Goal: Obtain resource: Download file/media

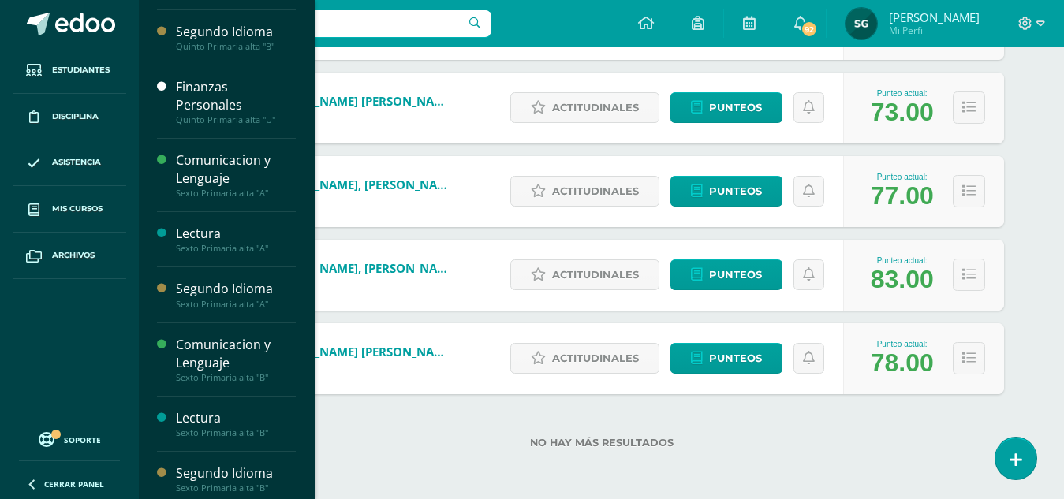
scroll to position [311, 0]
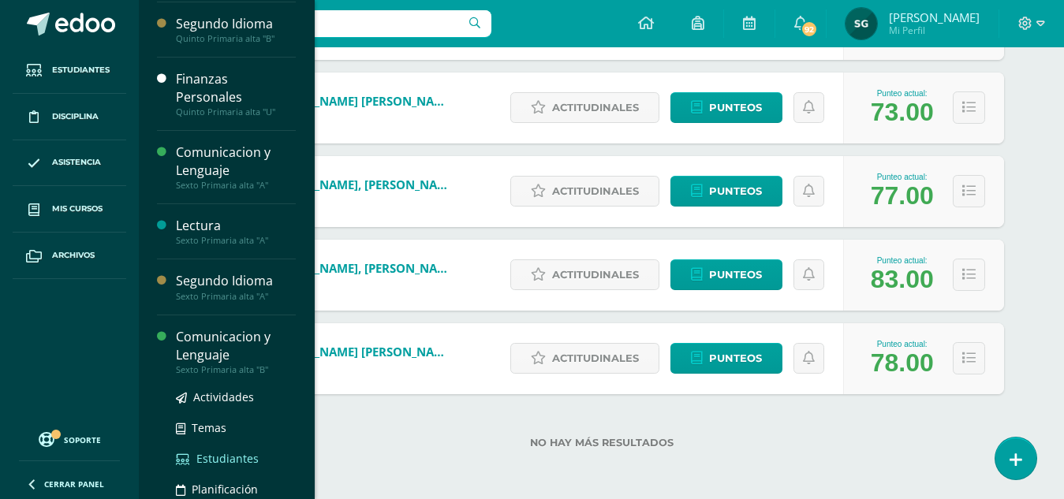
click at [226, 460] on span "Estudiantes" at bounding box center [227, 458] width 62 height 15
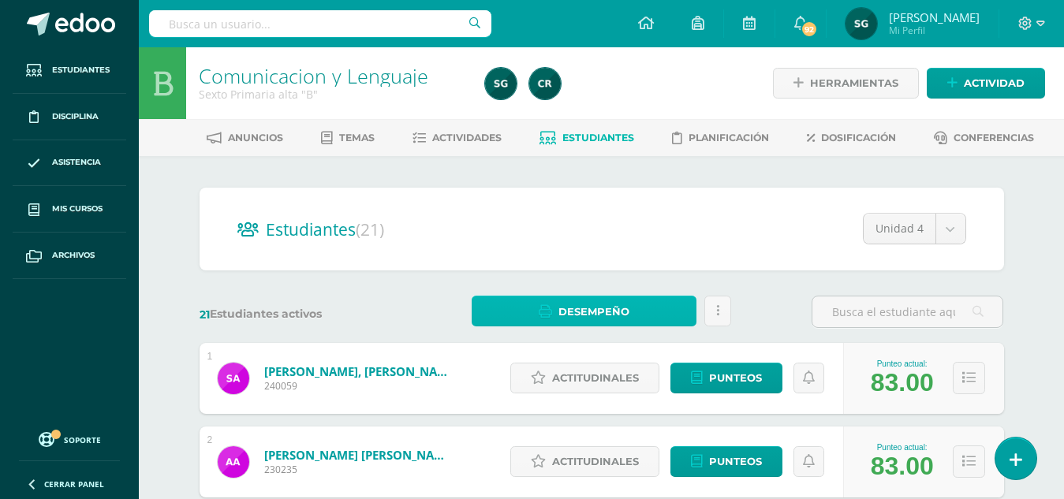
click at [592, 305] on span "Desempeño" at bounding box center [594, 311] width 71 height 29
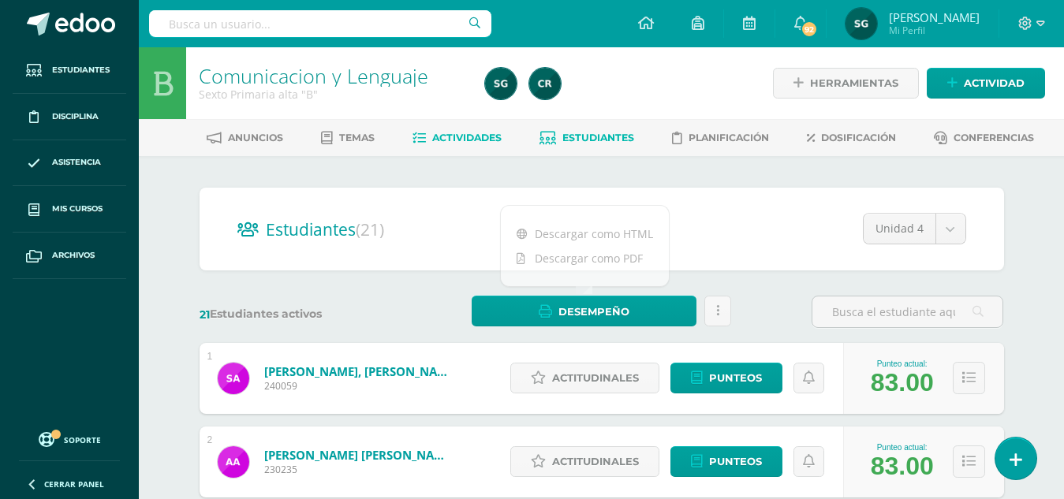
click at [452, 139] on span "Actividades" at bounding box center [466, 138] width 69 height 12
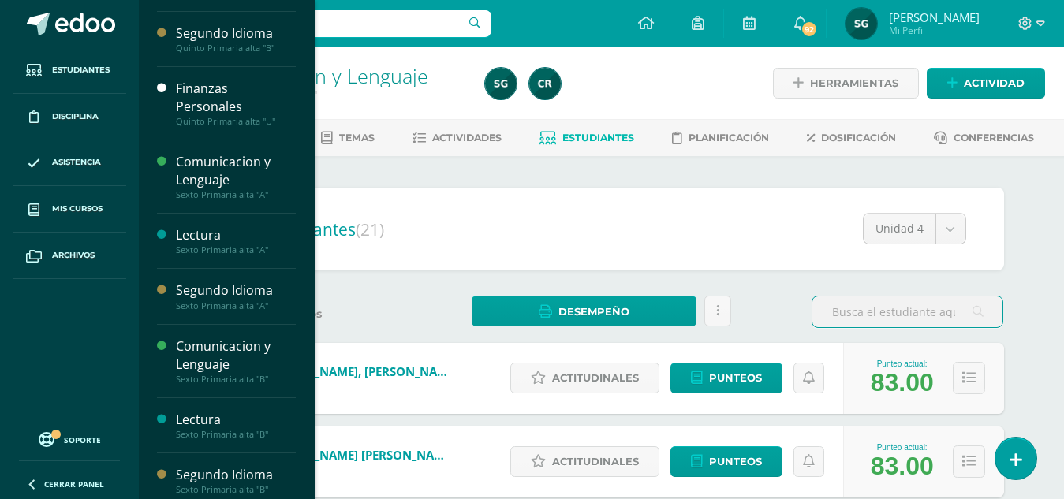
scroll to position [311, 0]
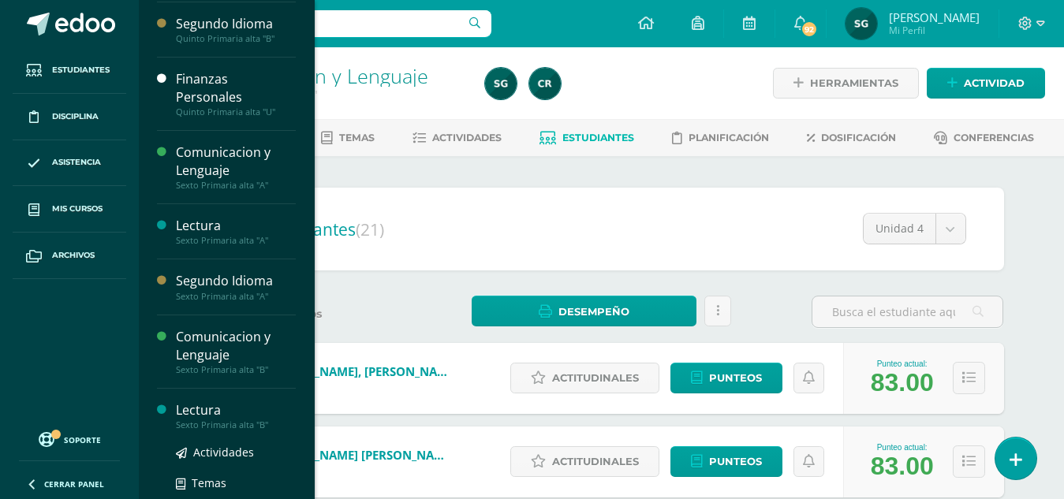
click at [203, 409] on div "Lectura" at bounding box center [236, 411] width 120 height 18
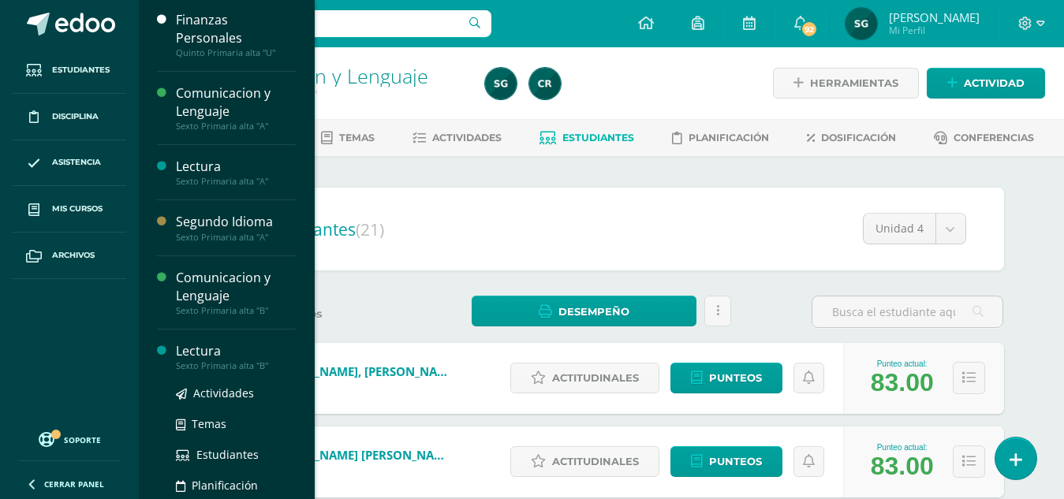
scroll to position [374, 0]
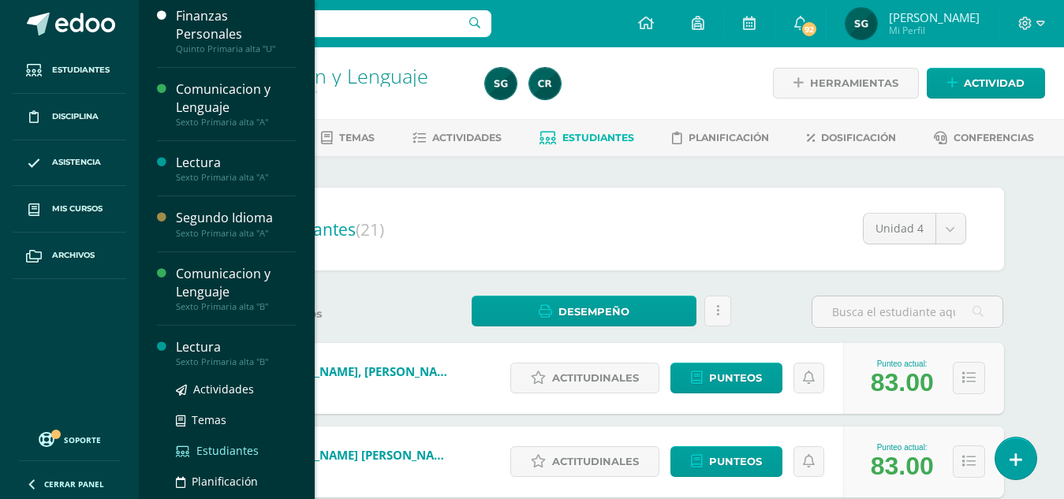
click at [218, 447] on span "Estudiantes" at bounding box center [227, 450] width 62 height 15
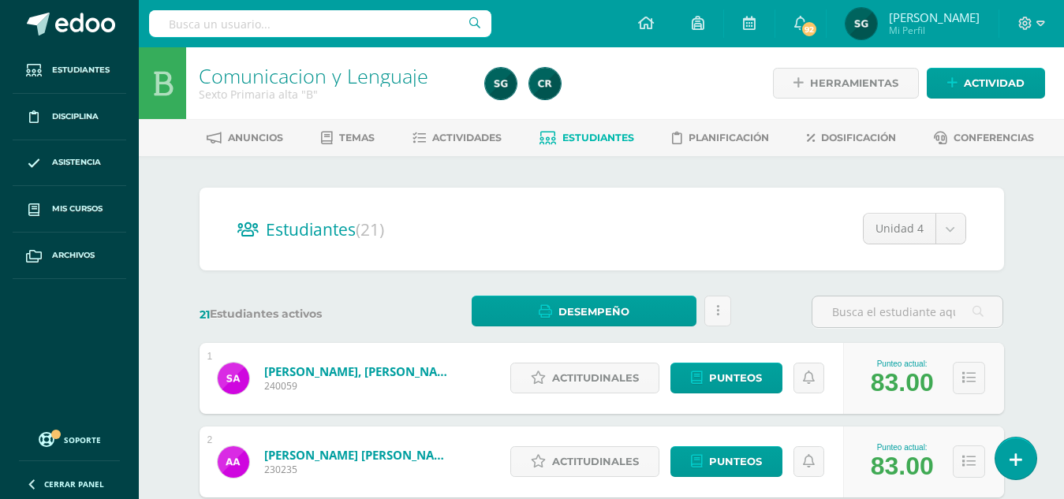
scroll to position [311, 0]
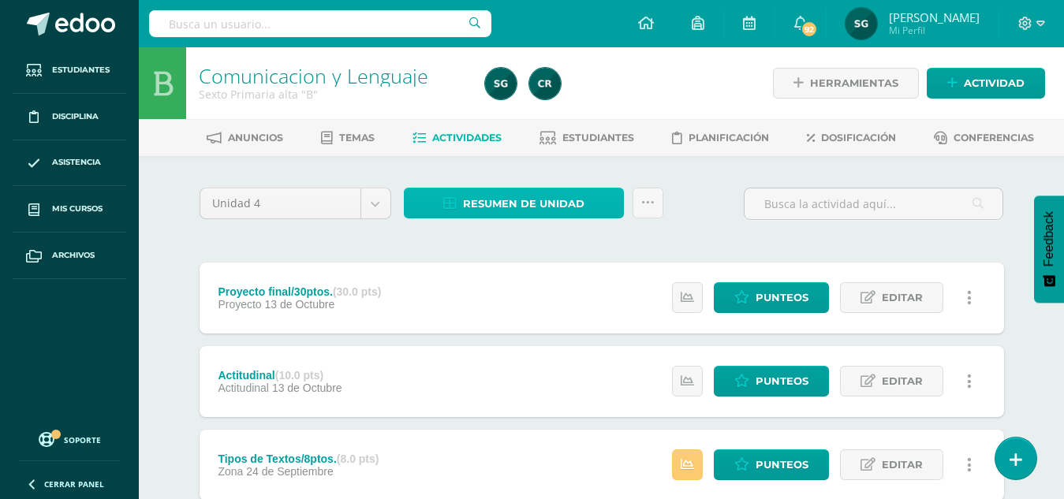
click at [522, 204] on span "Resumen de unidad" at bounding box center [524, 203] width 122 height 29
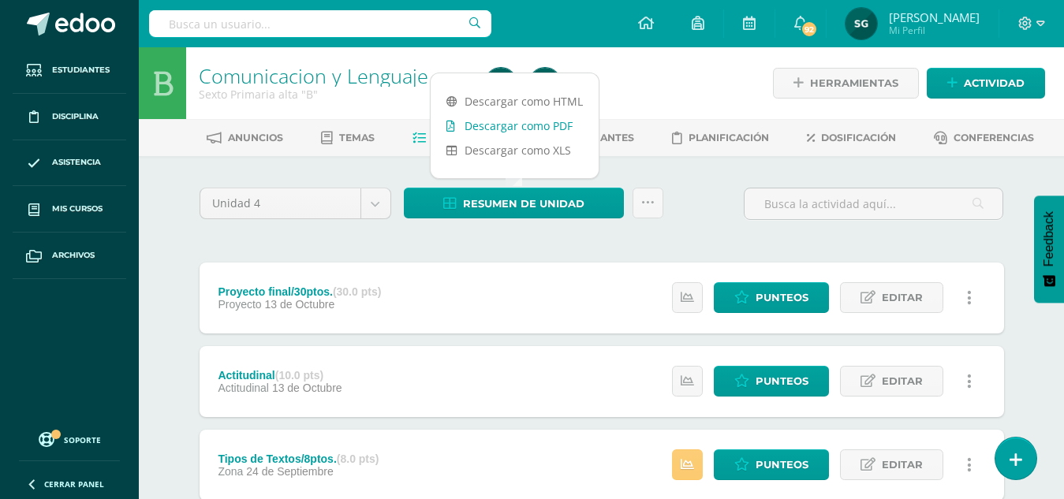
click at [524, 125] on link "Descargar como PDF" at bounding box center [515, 126] width 168 height 24
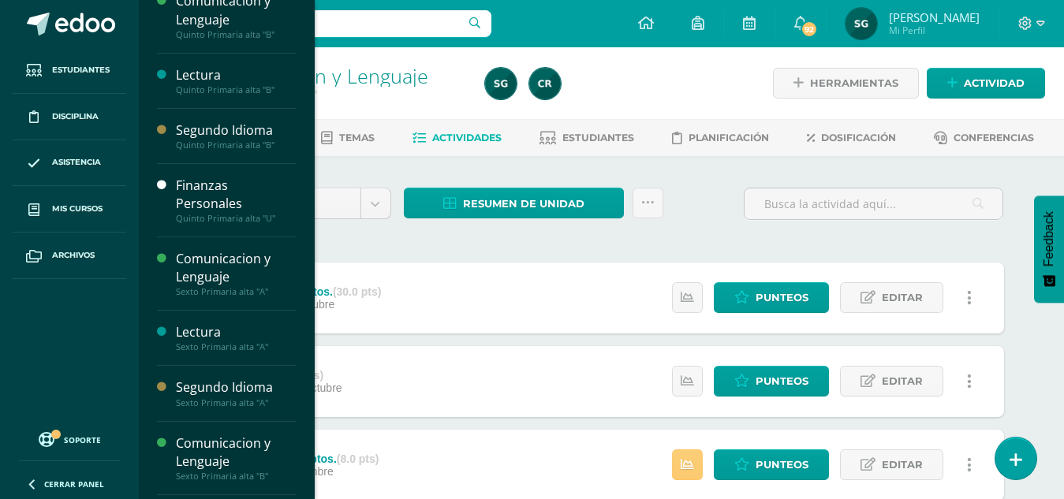
scroll to position [311, 0]
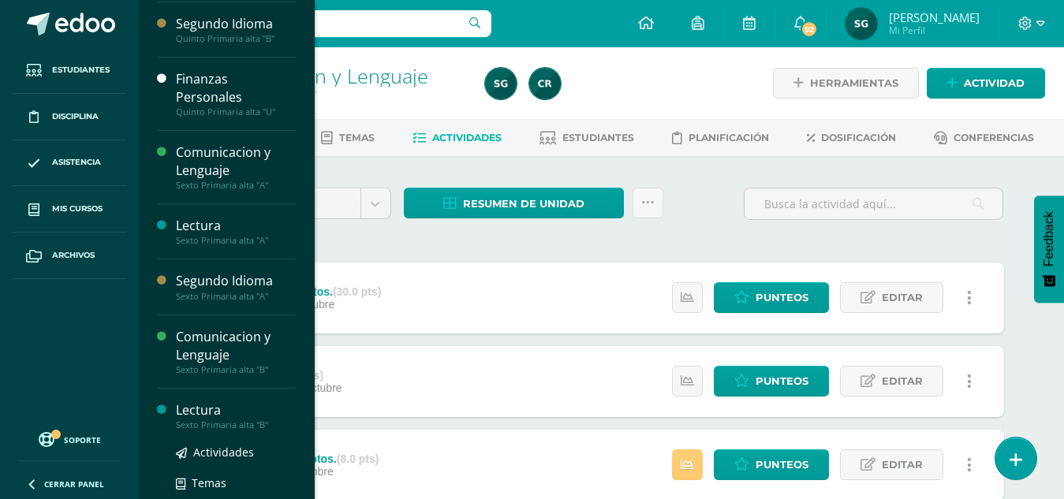
click at [219, 406] on div "Lectura" at bounding box center [236, 411] width 120 height 18
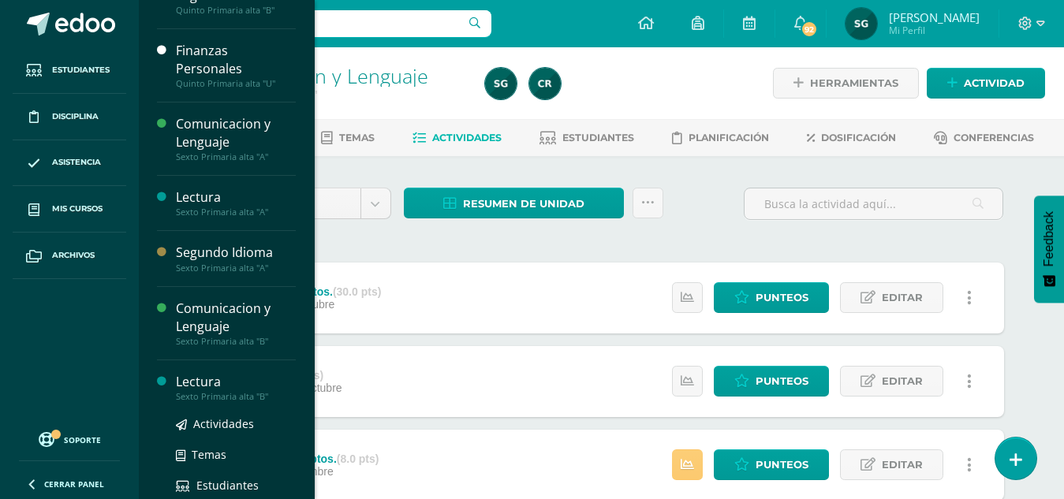
scroll to position [342, 0]
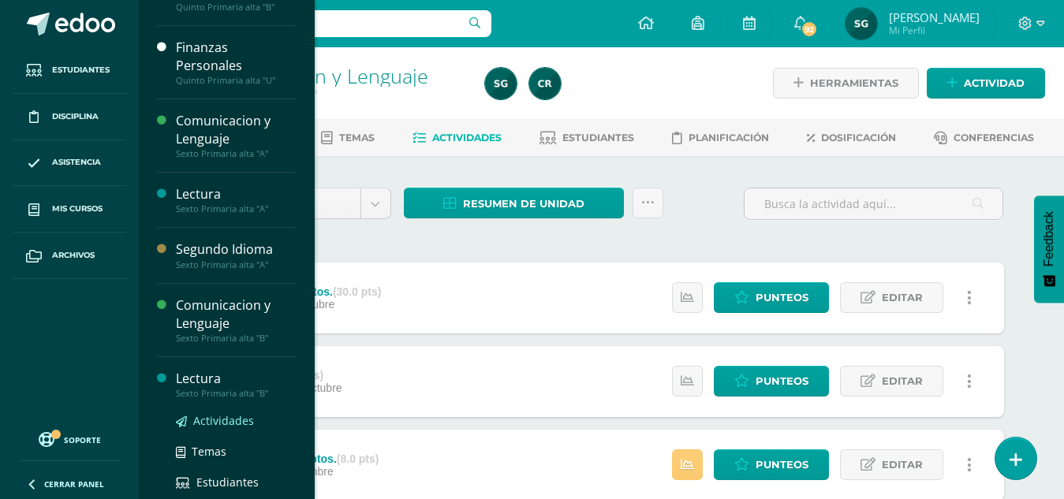
click at [226, 418] on span "Actividades" at bounding box center [223, 420] width 61 height 15
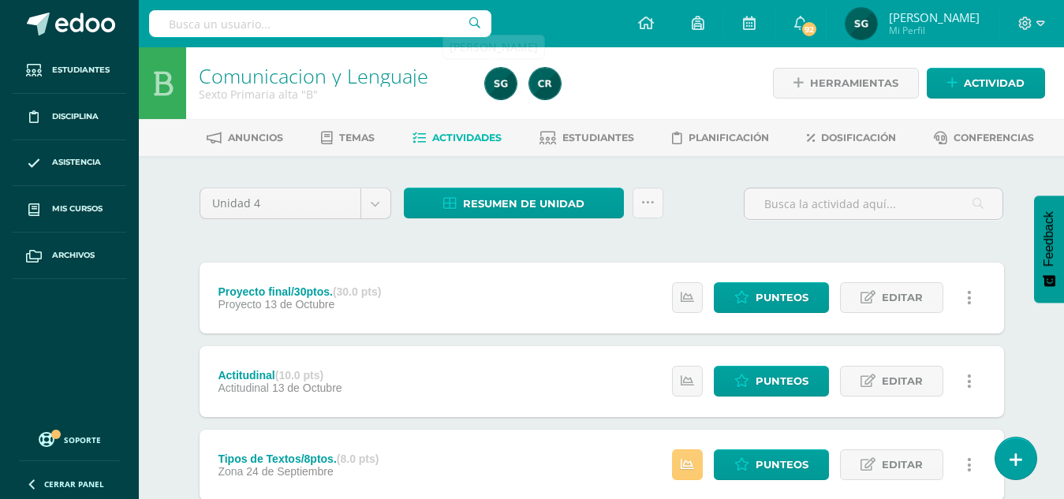
scroll to position [311, 0]
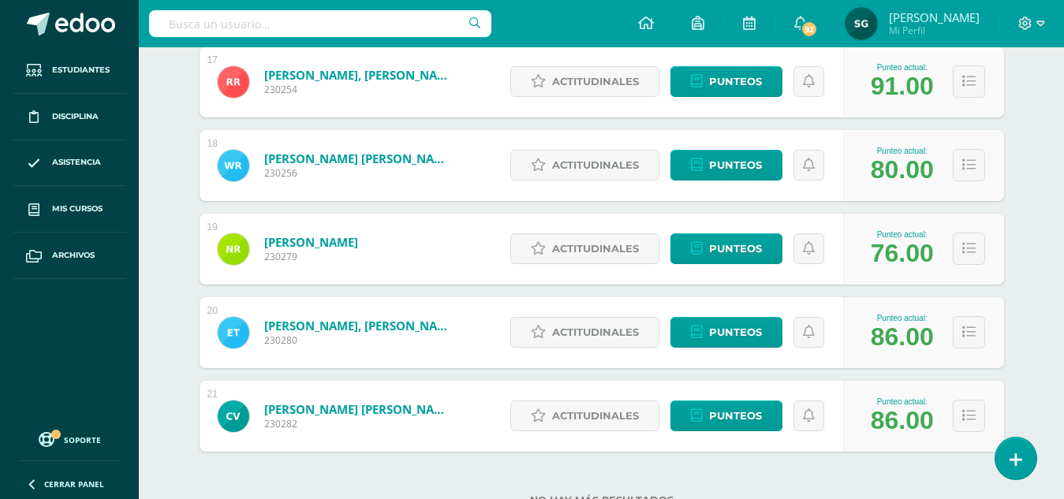
scroll to position [1692, 0]
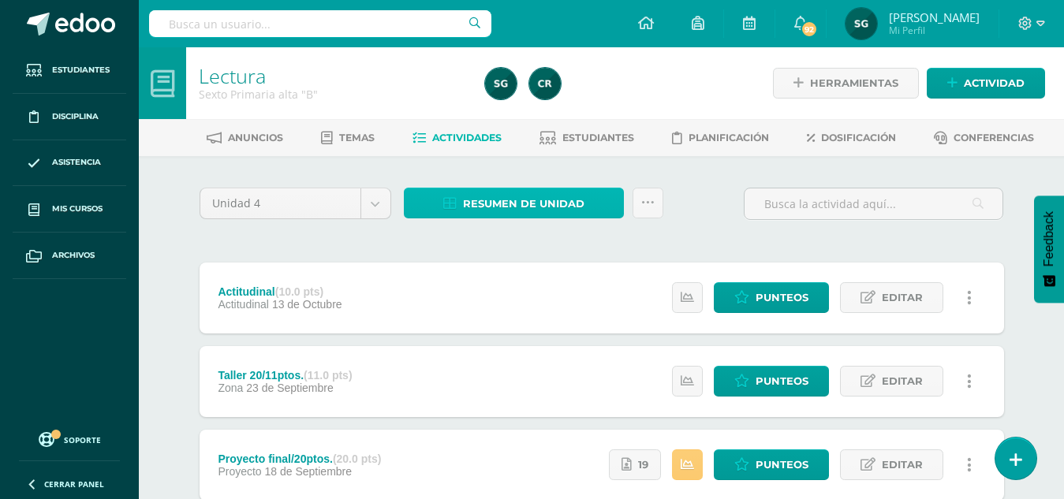
click at [537, 201] on span "Resumen de unidad" at bounding box center [524, 203] width 122 height 29
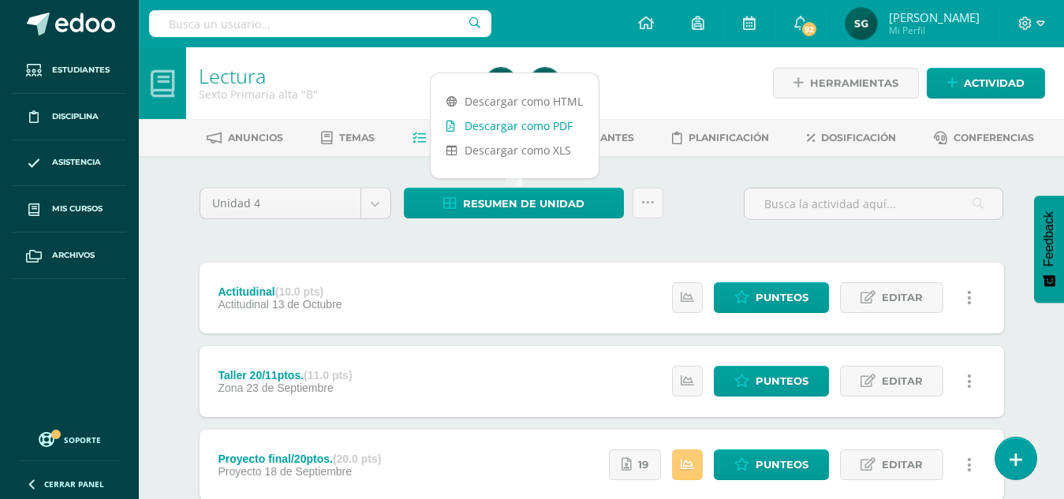
click at [527, 122] on link "Descargar como PDF" at bounding box center [515, 126] width 168 height 24
click at [516, 125] on link "Descargar como PDF" at bounding box center [515, 126] width 168 height 24
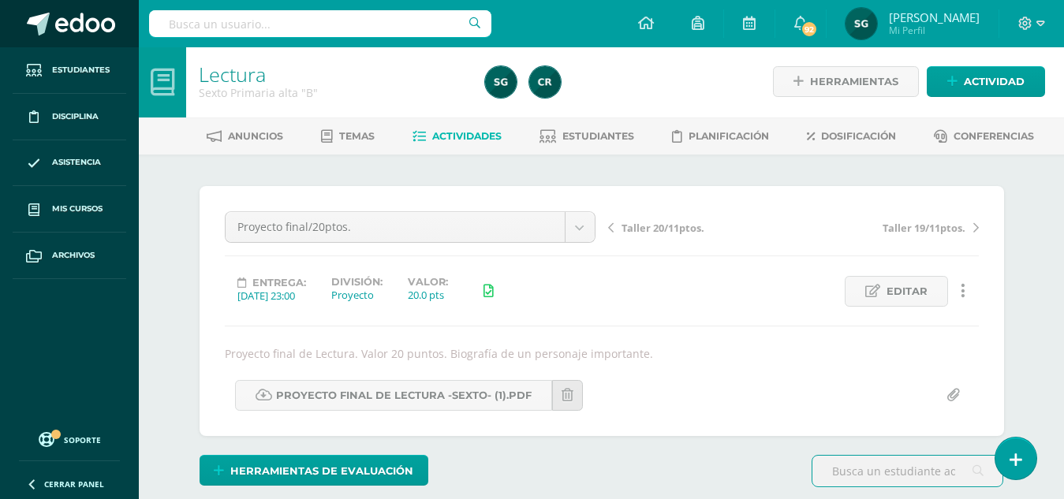
scroll to position [2, 0]
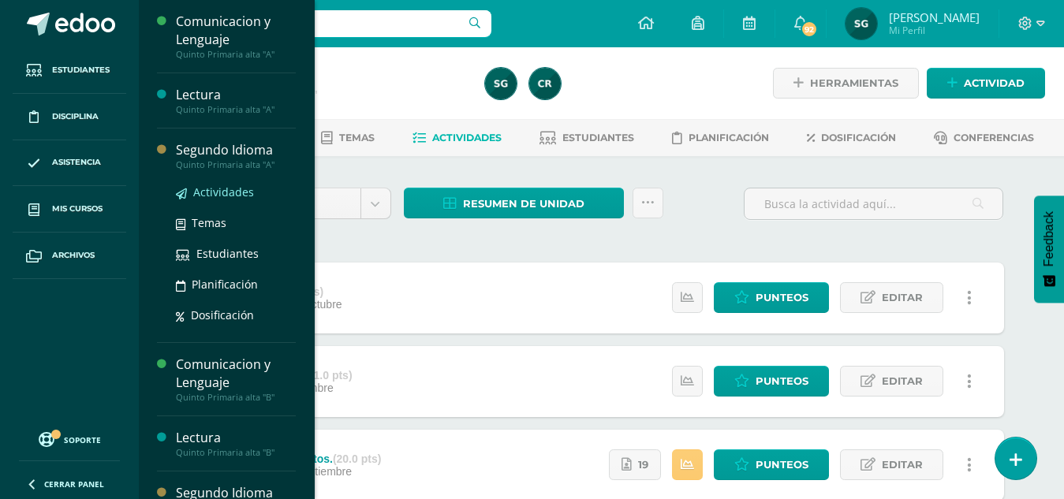
click at [219, 190] on span "Actividades" at bounding box center [223, 192] width 61 height 15
